Goal: Task Accomplishment & Management: Use online tool/utility

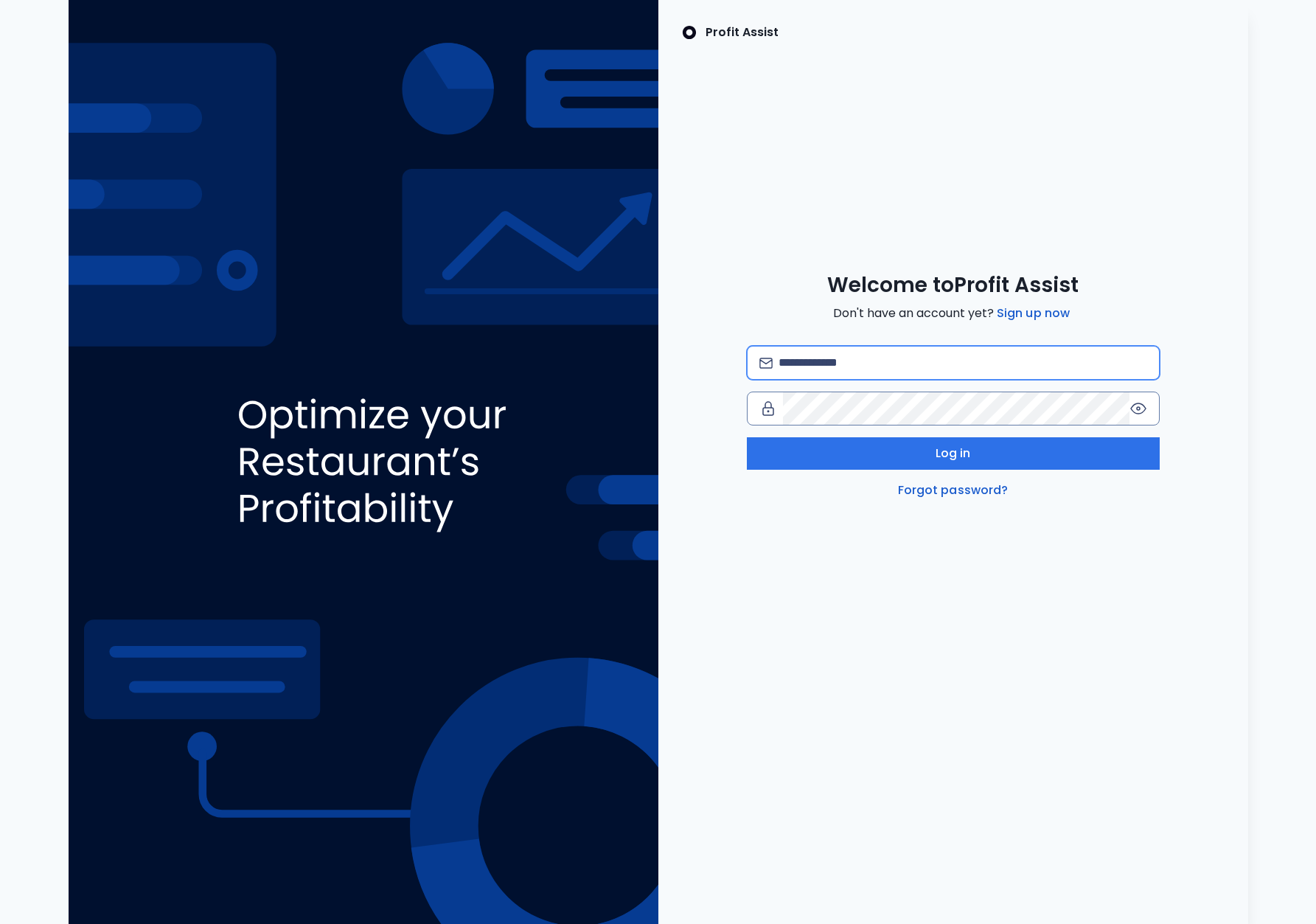
click at [921, 354] on input "email" at bounding box center [962, 363] width 368 height 33
type input "**********"
